Goal: Task Accomplishment & Management: Manage account settings

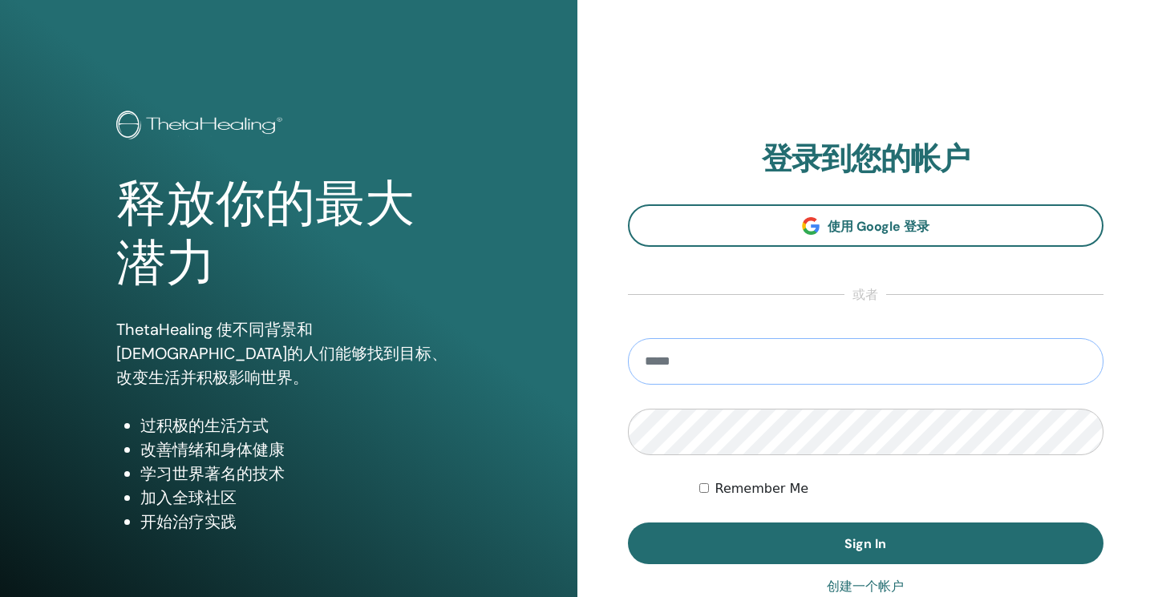
type input "**********"
click at [865, 544] on button "Sign In" at bounding box center [866, 544] width 476 height 42
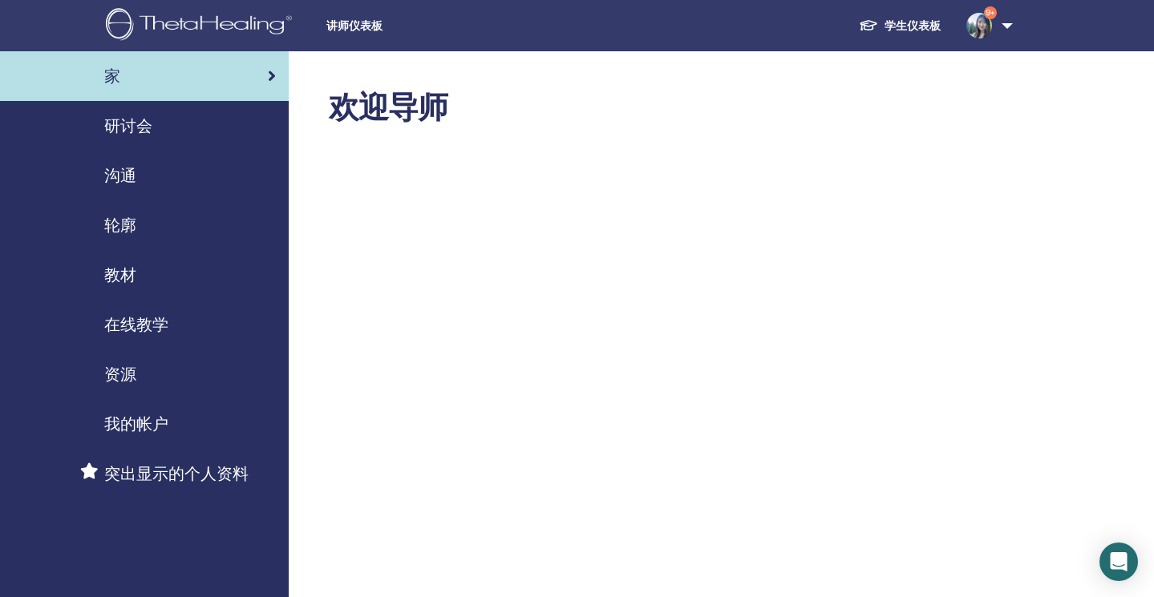
click at [141, 128] on span "研讨会" at bounding box center [128, 126] width 48 height 24
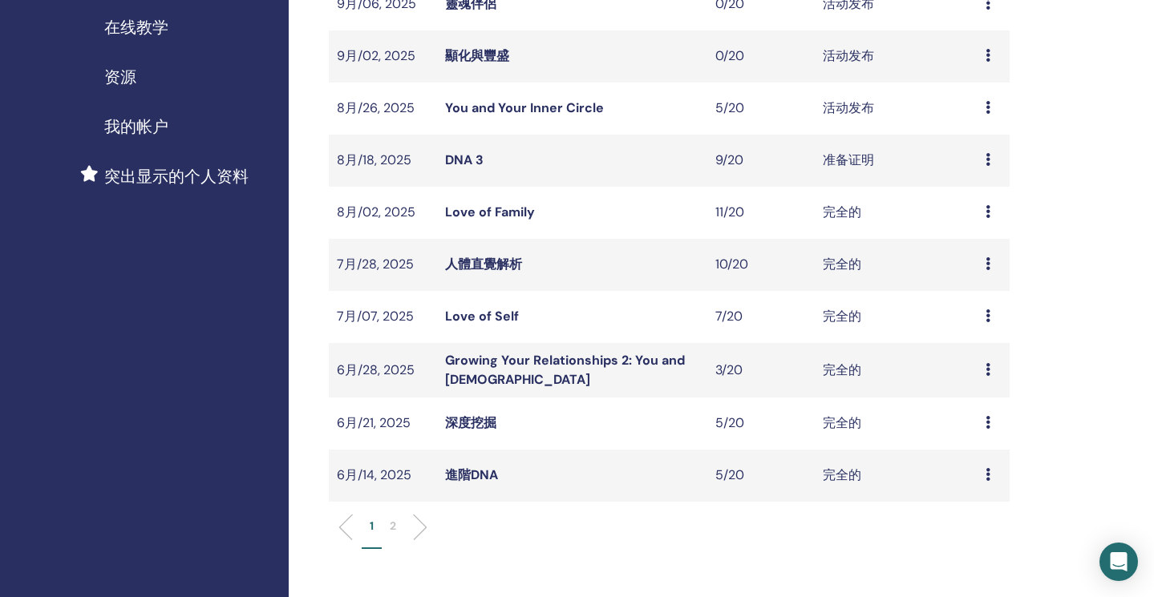
scroll to position [304, 0]
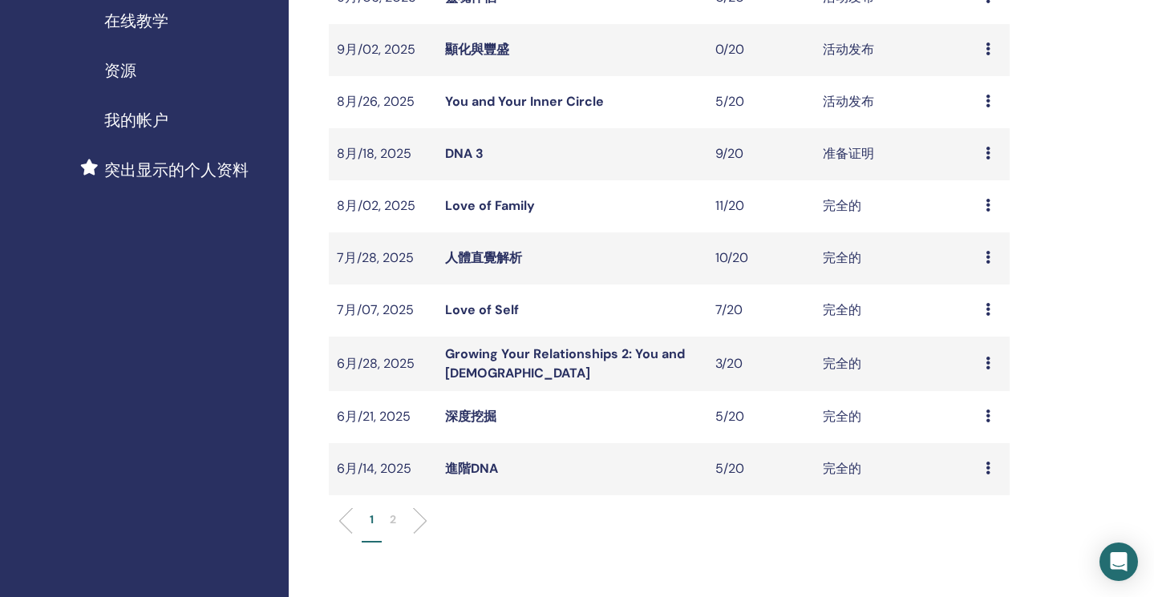
click at [471, 464] on link "進階DNA" at bounding box center [471, 468] width 53 height 17
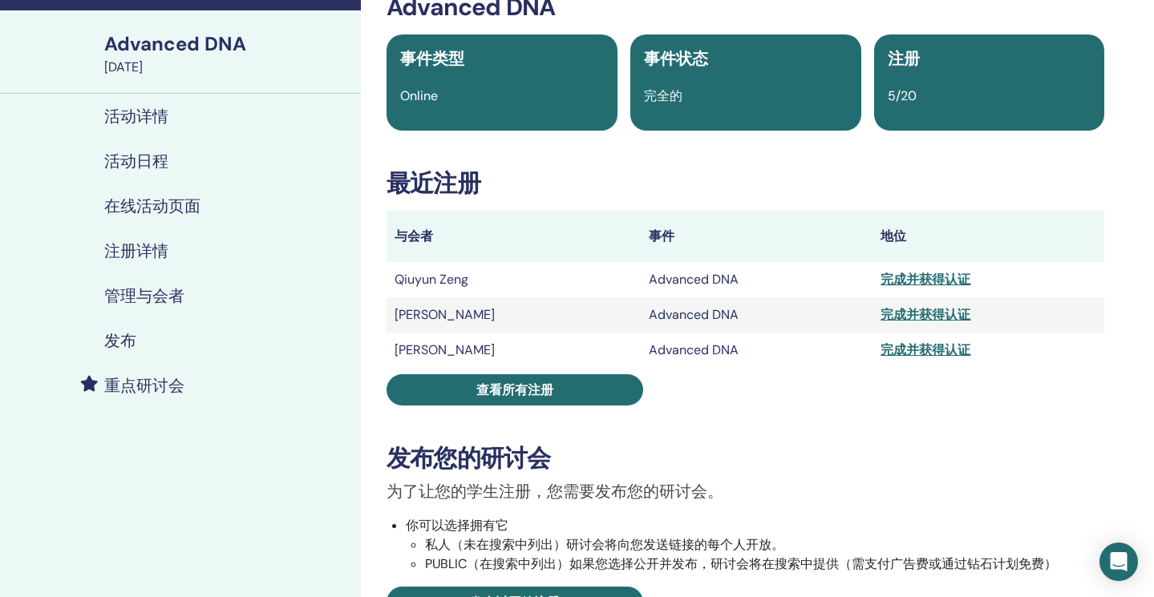
scroll to position [137, 0]
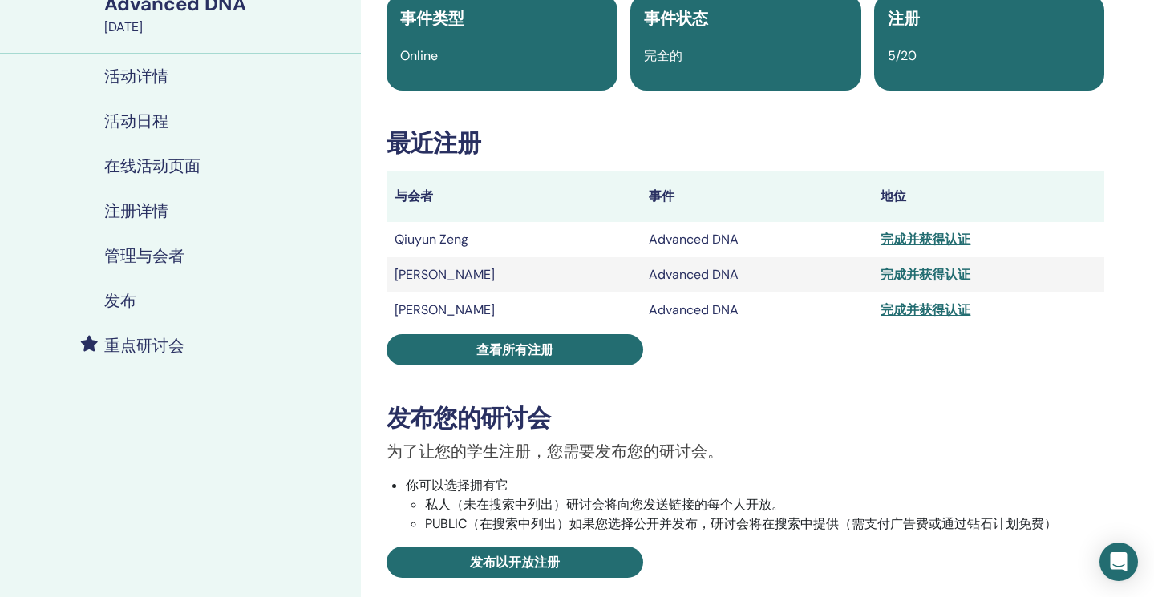
click at [881, 274] on div "完成并获得认证" at bounding box center [989, 274] width 216 height 19
click at [905, 276] on div "完成并获得认证" at bounding box center [989, 274] width 216 height 19
click at [888, 278] on div "完成并获得认证" at bounding box center [989, 274] width 216 height 19
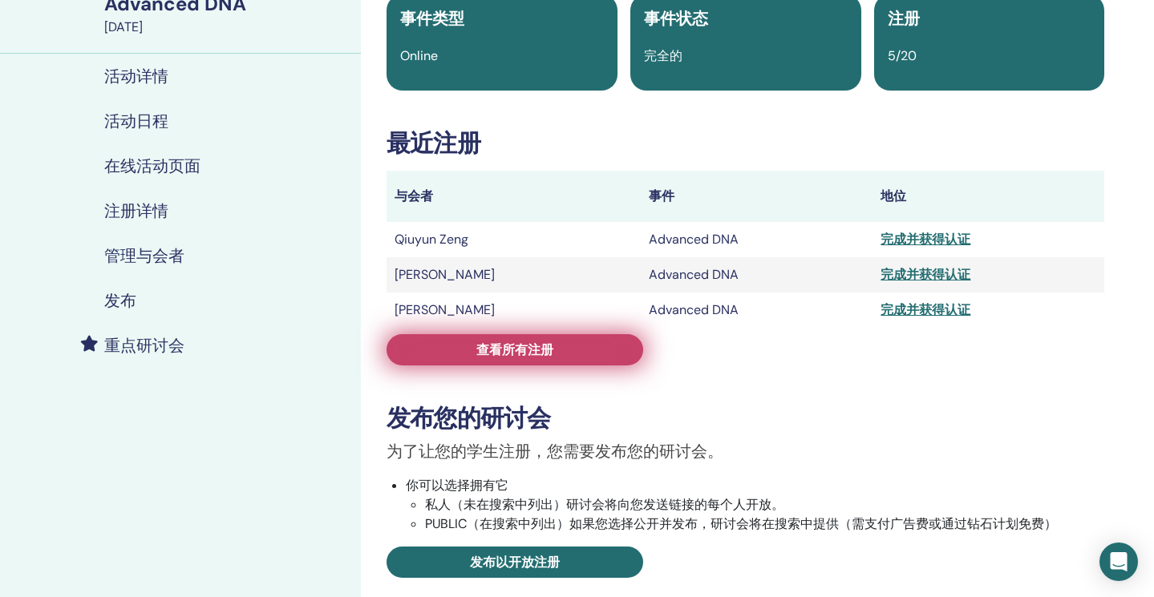
click at [591, 349] on link "查看所有注册" at bounding box center [515, 349] width 257 height 31
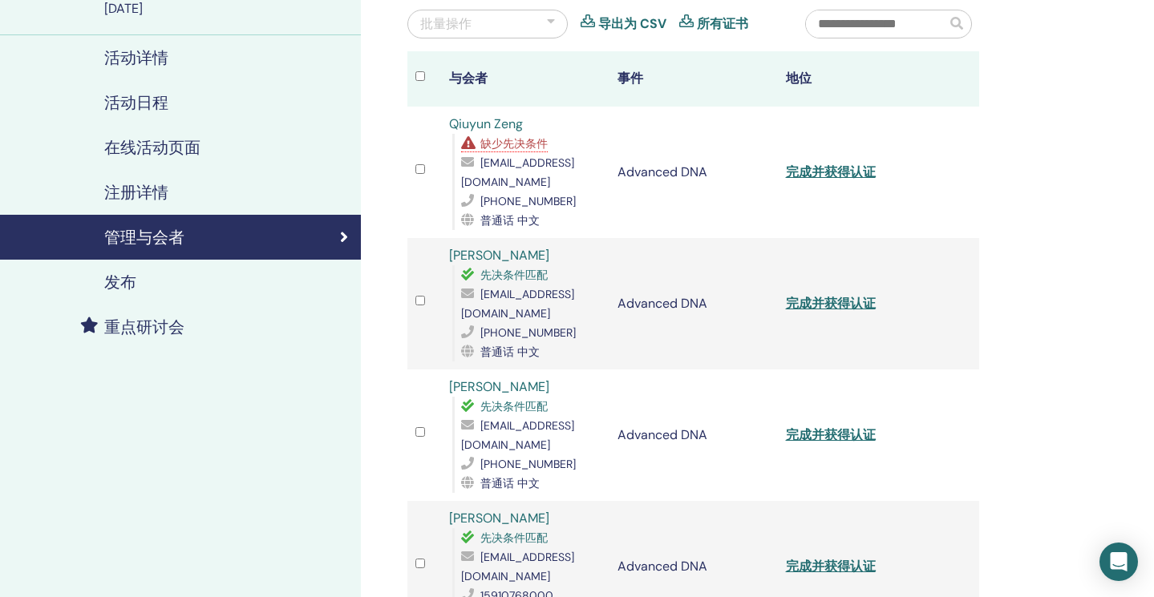
scroll to position [156, 0]
click at [834, 294] on link "完成并获得认证" at bounding box center [831, 302] width 90 height 17
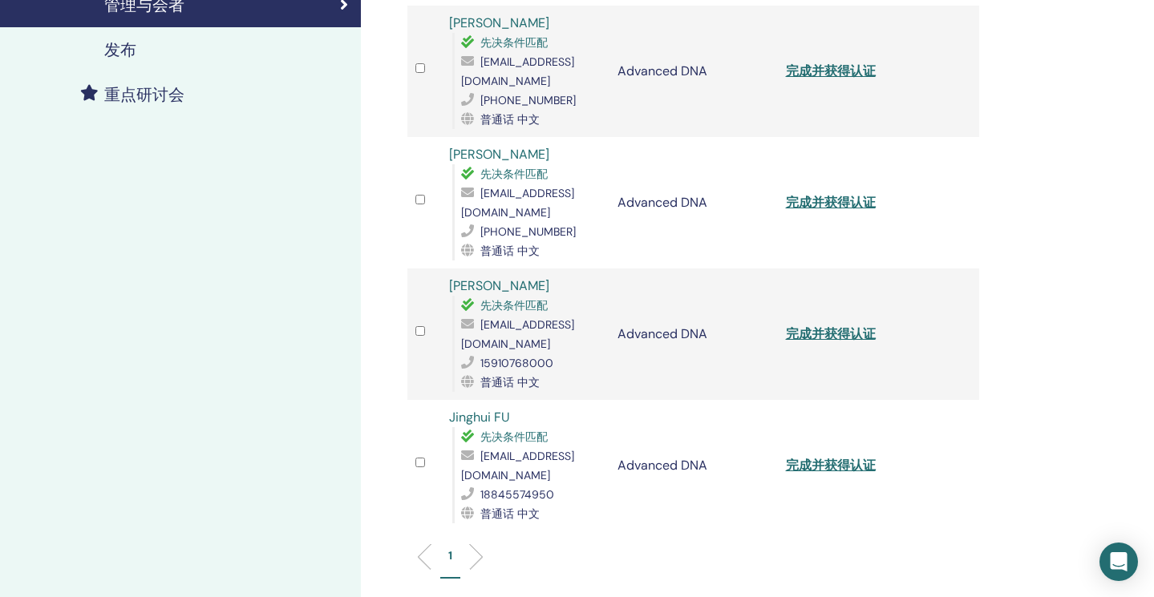
scroll to position [468, 0]
